Goal: Information Seeking & Learning: Learn about a topic

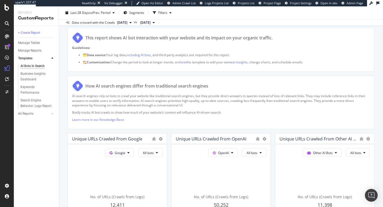
scroll to position [68, 0]
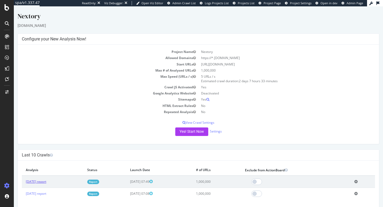
click at [46, 182] on link "[DATE] report" at bounding box center [36, 181] width 20 height 5
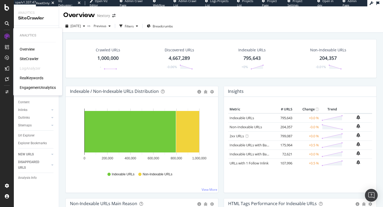
click at [28, 79] on div "RealKeywords" at bounding box center [32, 77] width 24 height 5
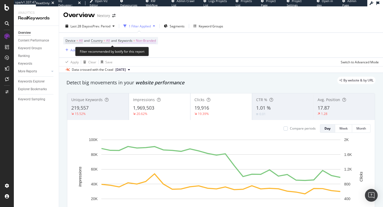
click at [153, 40] on span "Non-Branded" at bounding box center [146, 40] width 20 height 7
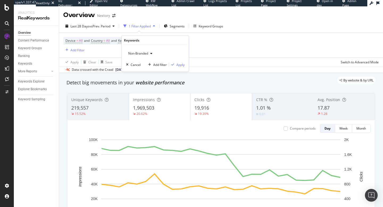
click at [145, 52] on span "Non-Branded" at bounding box center [137, 53] width 22 height 5
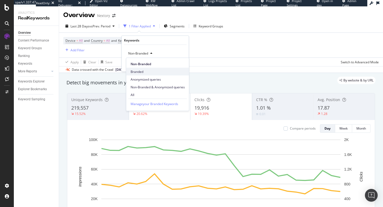
click at [141, 72] on span "Branded" at bounding box center [158, 71] width 54 height 5
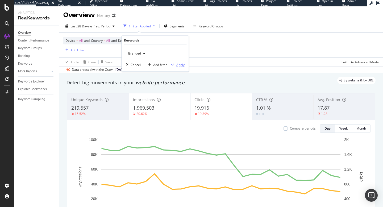
click at [180, 64] on div "Apply" at bounding box center [180, 64] width 8 height 5
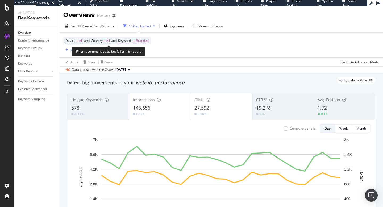
click at [149, 42] on span "Branded" at bounding box center [142, 40] width 13 height 7
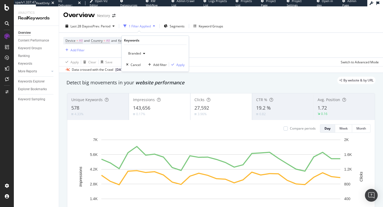
click at [138, 54] on span "Branded" at bounding box center [133, 53] width 15 height 5
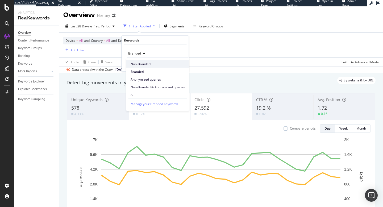
click at [138, 64] on span "Non-Branded" at bounding box center [158, 63] width 54 height 5
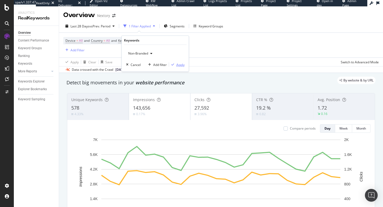
click at [182, 64] on div "Apply" at bounding box center [180, 64] width 8 height 5
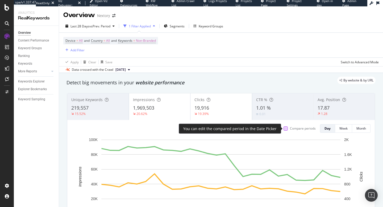
click at [285, 129] on div at bounding box center [285, 128] width 4 height 4
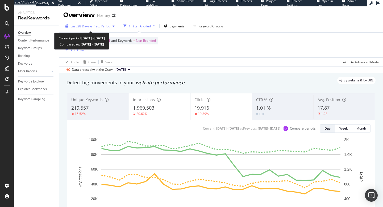
click at [86, 28] on span "Last 28 Days" at bounding box center [79, 26] width 19 height 5
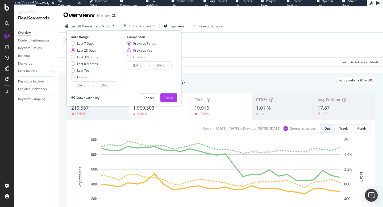
click at [143, 50] on div "Previous Year" at bounding box center [143, 50] width 20 height 5
type input "[DATE]"
click at [167, 95] on div "Apply" at bounding box center [169, 97] width 8 height 5
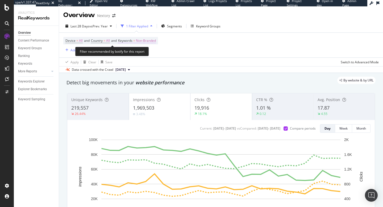
click at [154, 40] on span "Non-Branded" at bounding box center [146, 40] width 20 height 7
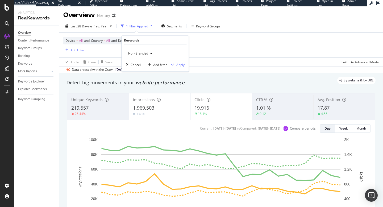
click at [151, 53] on icon "button" at bounding box center [151, 53] width 2 height 3
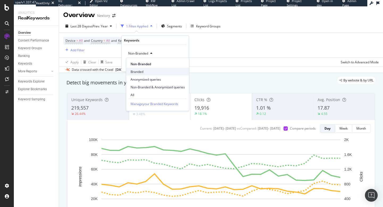
click at [140, 73] on span "Branded" at bounding box center [158, 71] width 54 height 5
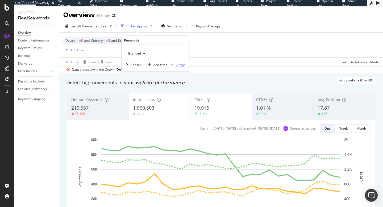
click at [180, 64] on div "Apply" at bounding box center [180, 64] width 8 height 5
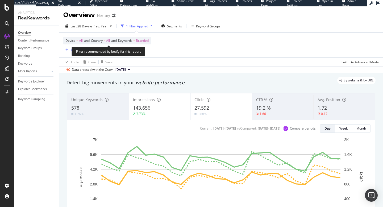
click at [148, 41] on span "Branded" at bounding box center [142, 40] width 13 height 7
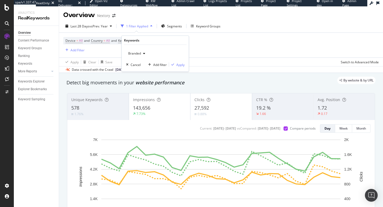
click at [140, 54] on span "Branded" at bounding box center [133, 53] width 15 height 5
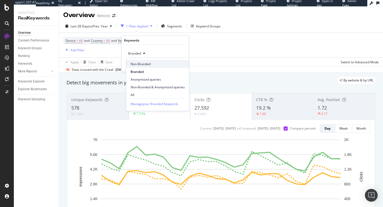
click at [142, 64] on span "Non-Branded" at bounding box center [158, 63] width 54 height 5
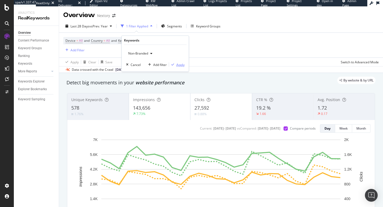
click at [179, 65] on div "Apply" at bounding box center [180, 64] width 8 height 5
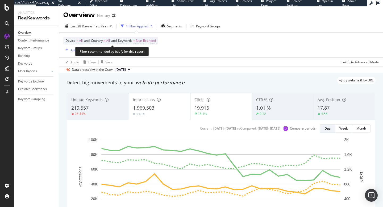
click at [154, 41] on span "Non-Branded" at bounding box center [146, 40] width 20 height 7
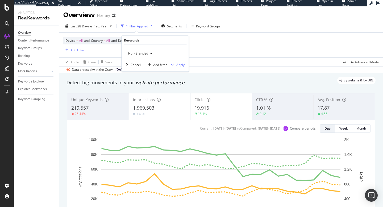
click at [141, 54] on span "Non-Branded" at bounding box center [137, 53] width 22 height 5
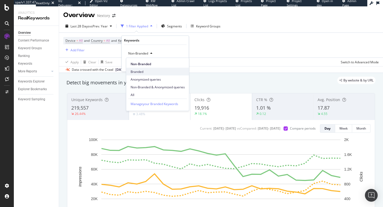
click at [157, 73] on span "Branded" at bounding box center [158, 71] width 54 height 5
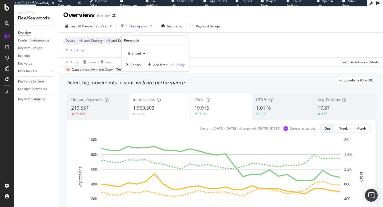
click at [140, 53] on span "Branded" at bounding box center [133, 53] width 15 height 5
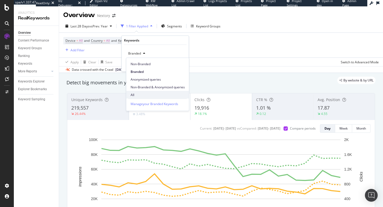
click at [140, 95] on span "All" at bounding box center [158, 94] width 54 height 5
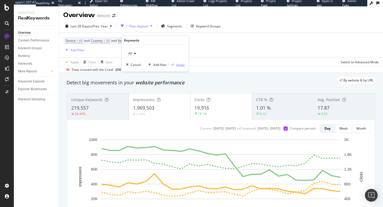
click at [179, 65] on div "Apply" at bounding box center [180, 64] width 8 height 5
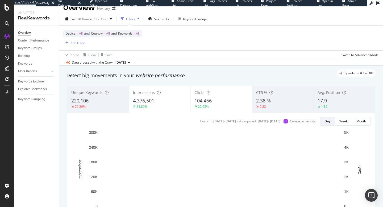
scroll to position [3, 0]
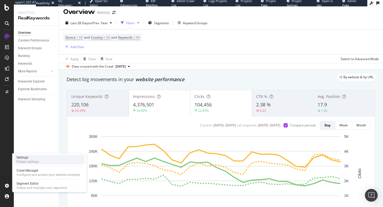
click at [32, 160] on div "Project settings" at bounding box center [27, 161] width 22 height 4
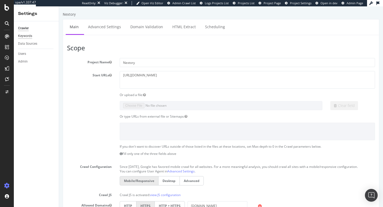
click at [22, 38] on div "Keywords" at bounding box center [25, 36] width 14 height 6
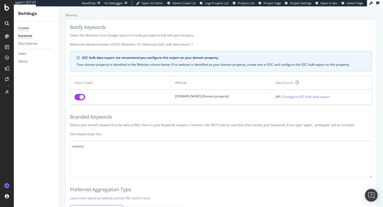
click at [27, 28] on div "Crawler" at bounding box center [23, 29] width 11 height 6
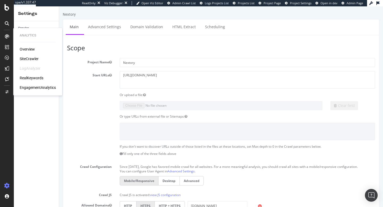
click at [29, 58] on div "SiteCrawler" at bounding box center [29, 58] width 19 height 5
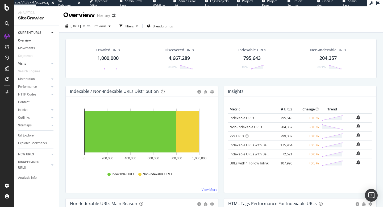
click at [30, 63] on link "Visits" at bounding box center [34, 64] width 32 height 6
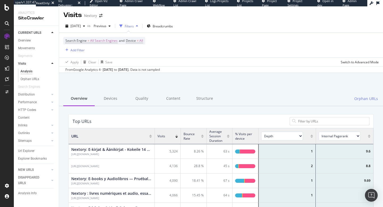
scroll to position [159, 305]
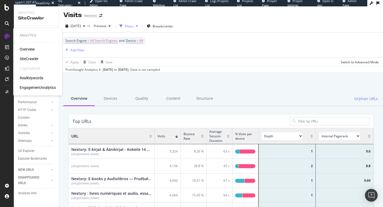
click at [27, 89] on div "EngagementAnalytics" at bounding box center [38, 87] width 36 height 5
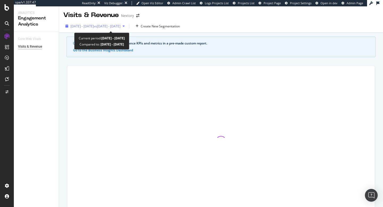
click at [120, 26] on span "vs [DATE] - [DATE]" at bounding box center [107, 26] width 27 height 5
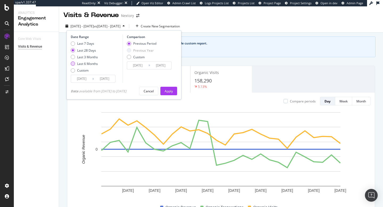
click at [85, 64] on div "Last 6 Months" at bounding box center [87, 63] width 21 height 5
type input "[DATE]"
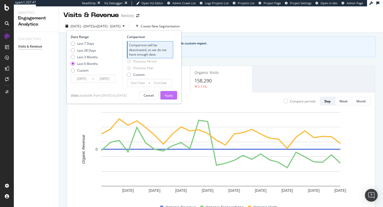
click at [173, 95] on div "Apply" at bounding box center [169, 95] width 8 height 5
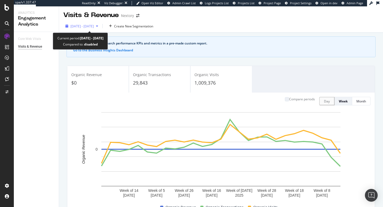
click at [94, 26] on span "[DATE] - [DATE]" at bounding box center [81, 26] width 23 height 5
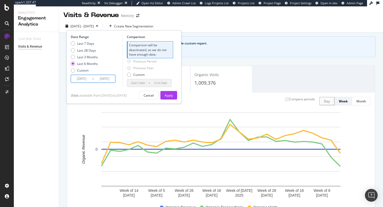
click at [80, 79] on input "[DATE]" at bounding box center [81, 78] width 21 height 7
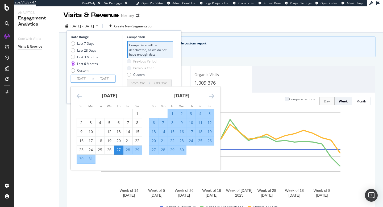
click at [78, 96] on icon "Move backward to switch to the previous month." at bounding box center [80, 96] width 6 height 6
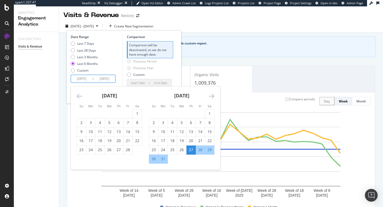
click at [78, 96] on icon "Move backward to switch to the previous month." at bounding box center [80, 96] width 6 height 6
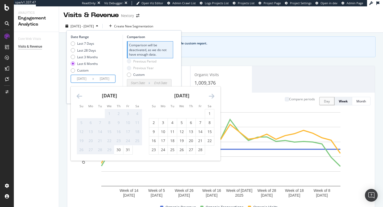
click at [78, 96] on icon "Move backward to switch to the previous month." at bounding box center [80, 96] width 6 height 6
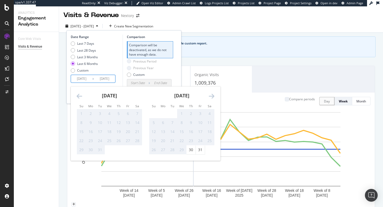
click at [211, 96] on icon "Move forward to switch to the next month." at bounding box center [212, 96] width 6 height 6
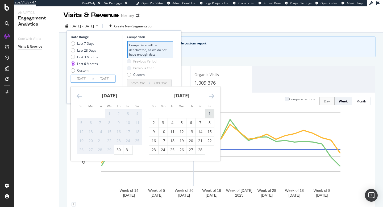
click at [210, 112] on div "1" at bounding box center [209, 113] width 9 height 5
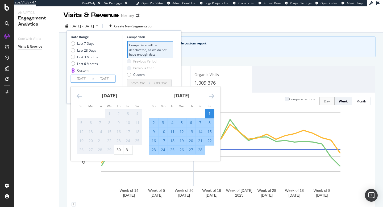
type input "[DATE]"
click at [212, 97] on icon "Move forward to switch to the next month." at bounding box center [212, 96] width 6 height 6
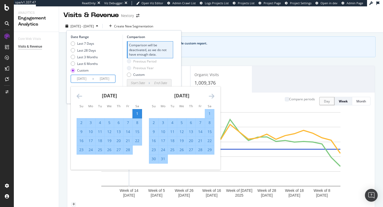
click at [212, 97] on icon "Move forward to switch to the next month." at bounding box center [212, 96] width 6 height 6
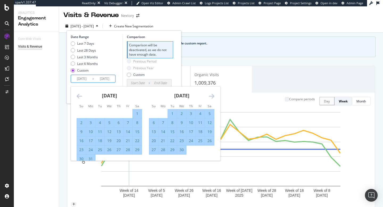
click at [212, 97] on icon "Move forward to switch to the next month." at bounding box center [212, 96] width 6 height 6
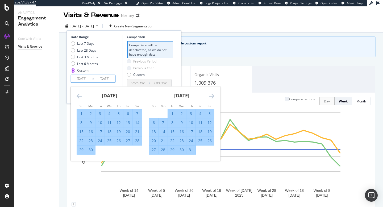
click at [212, 97] on icon "Move forward to switch to the next month." at bounding box center [212, 96] width 6 height 6
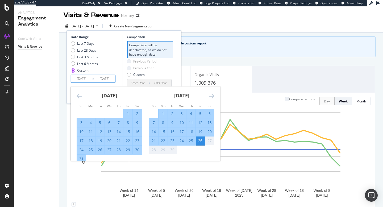
click at [212, 97] on icon "Move forward to switch to the next month." at bounding box center [212, 96] width 6 height 6
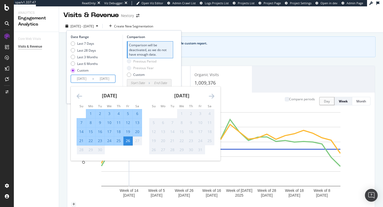
click at [212, 97] on icon "Move forward to switch to the next month." at bounding box center [212, 96] width 6 height 6
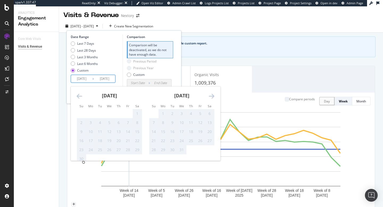
click at [81, 93] on icon "Move backward to switch to the previous month." at bounding box center [80, 96] width 6 height 6
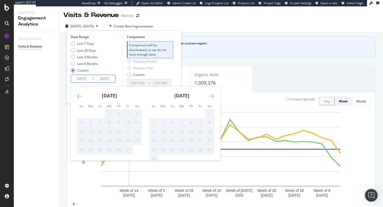
click at [81, 93] on icon "Move backward to switch to the previous month." at bounding box center [80, 96] width 6 height 6
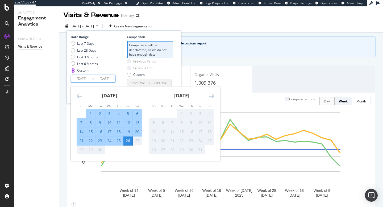
click at [130, 141] on div "26" at bounding box center [127, 140] width 9 height 5
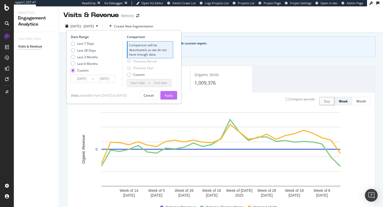
click at [177, 97] on button "Apply" at bounding box center [168, 95] width 17 height 9
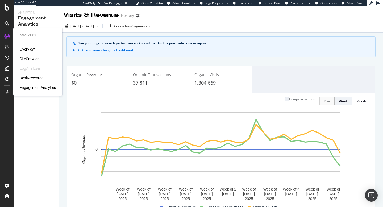
click at [25, 79] on div "RealKeywords" at bounding box center [32, 77] width 24 height 5
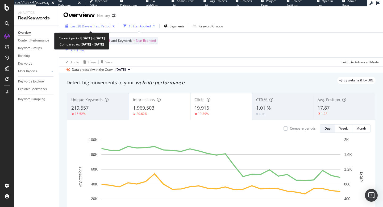
click at [94, 28] on span "vs Prev. Period" at bounding box center [99, 26] width 21 height 5
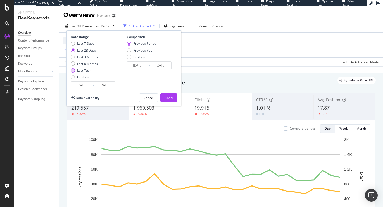
click at [84, 70] on div "Last Year" at bounding box center [84, 70] width 14 height 5
type input "[DATE]"
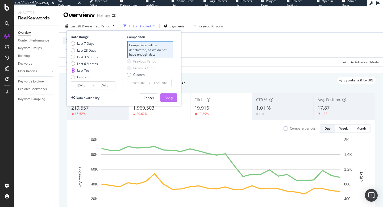
click at [174, 100] on button "Apply" at bounding box center [168, 97] width 17 height 9
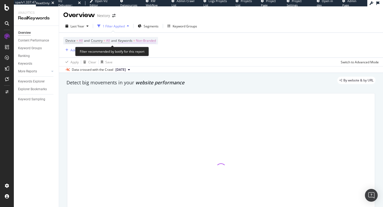
click at [152, 42] on span "Non-Branded" at bounding box center [146, 40] width 20 height 7
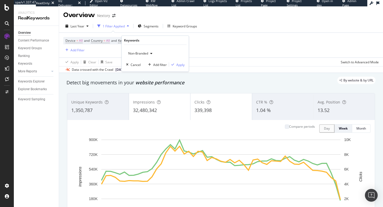
click at [145, 56] on div "Non-Branded" at bounding box center [140, 53] width 28 height 8
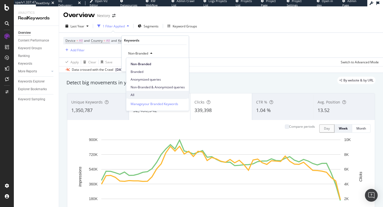
click at [137, 92] on div "All" at bounding box center [157, 95] width 63 height 8
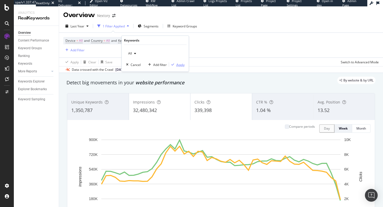
click at [181, 64] on div "Apply" at bounding box center [180, 64] width 8 height 5
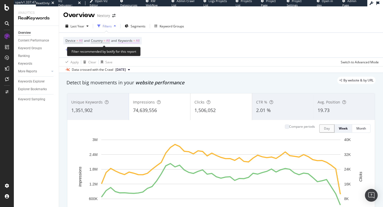
click at [140, 43] on span "All" at bounding box center [138, 40] width 4 height 7
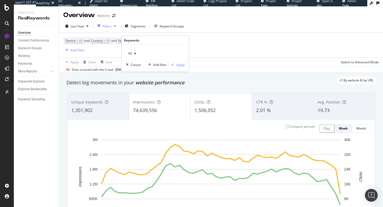
click at [130, 54] on span "All" at bounding box center [129, 53] width 6 height 5
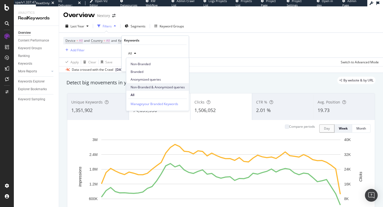
click at [137, 87] on span "Non-Branded & Anonymized queries" at bounding box center [158, 87] width 54 height 5
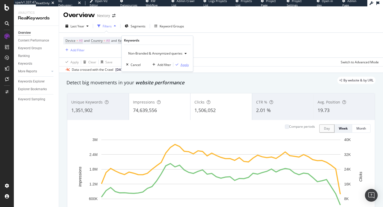
click at [183, 64] on div "Apply" at bounding box center [184, 64] width 8 height 5
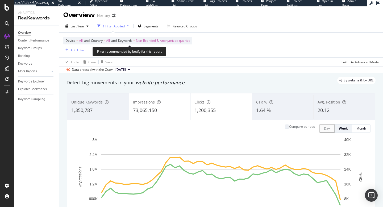
click at [182, 41] on span "Non-Branded & Anonymized queries" at bounding box center [163, 40] width 54 height 7
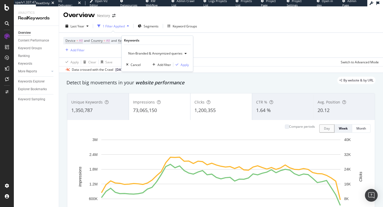
click at [173, 53] on span "Non-Branded & Anonymized queries" at bounding box center [154, 53] width 56 height 5
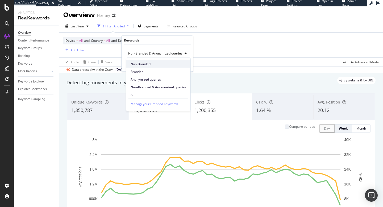
click at [145, 64] on span "Non-Branded" at bounding box center [159, 63] width 56 height 5
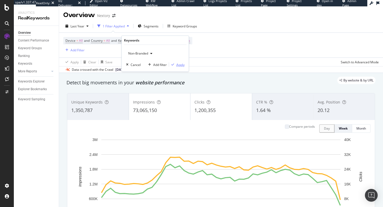
click at [183, 62] on div "Apply" at bounding box center [180, 64] width 8 height 5
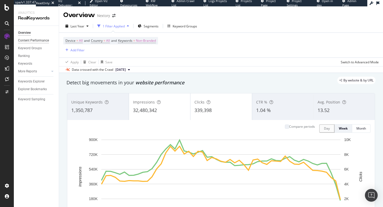
click at [33, 41] on div "Content Performance" at bounding box center [33, 41] width 31 height 6
